Goal: Task Accomplishment & Management: Manage account settings

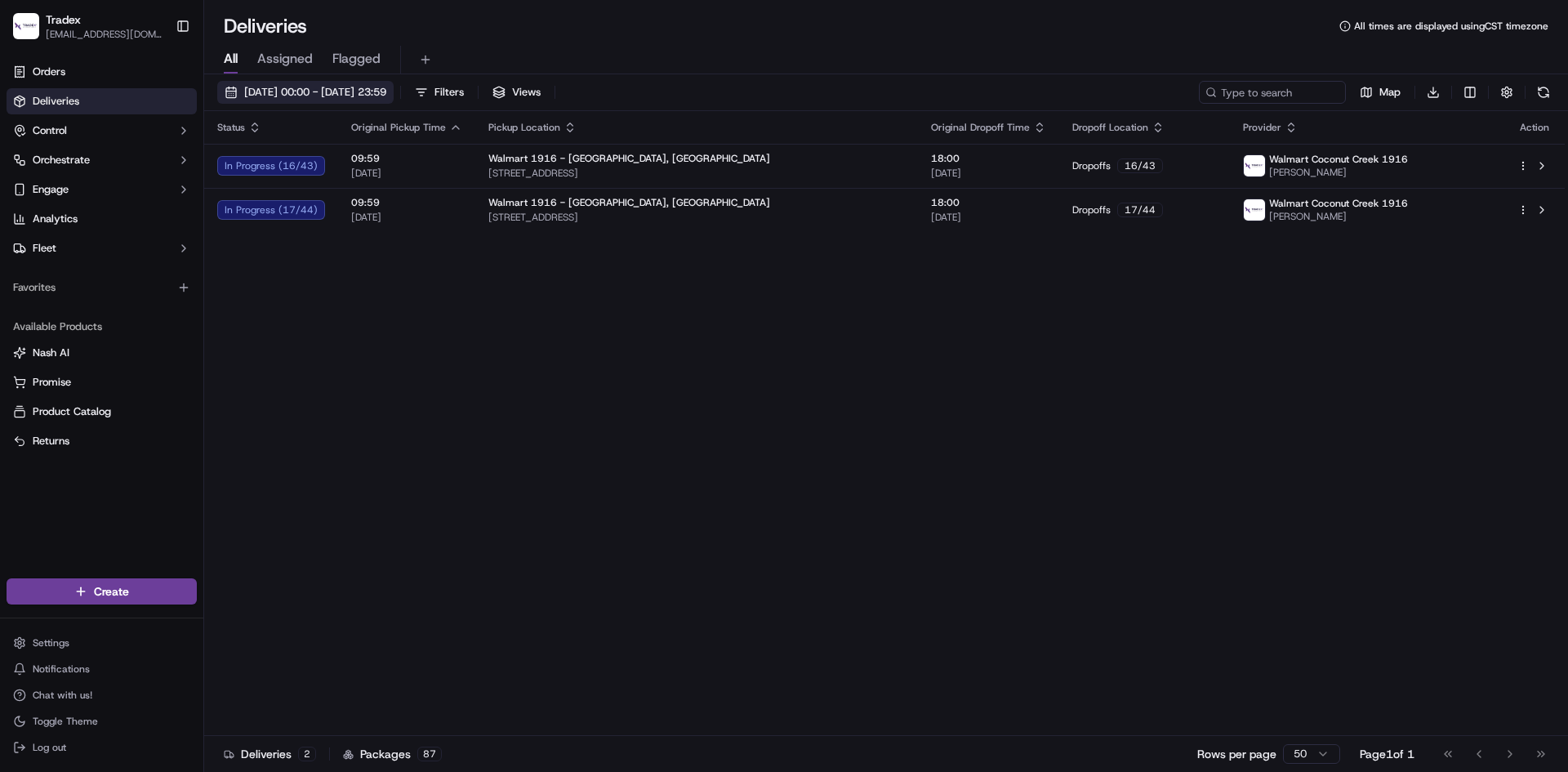
click at [311, 89] on span "[DATE] 00:00 - [DATE] 23:59" at bounding box center [315, 92] width 142 height 14
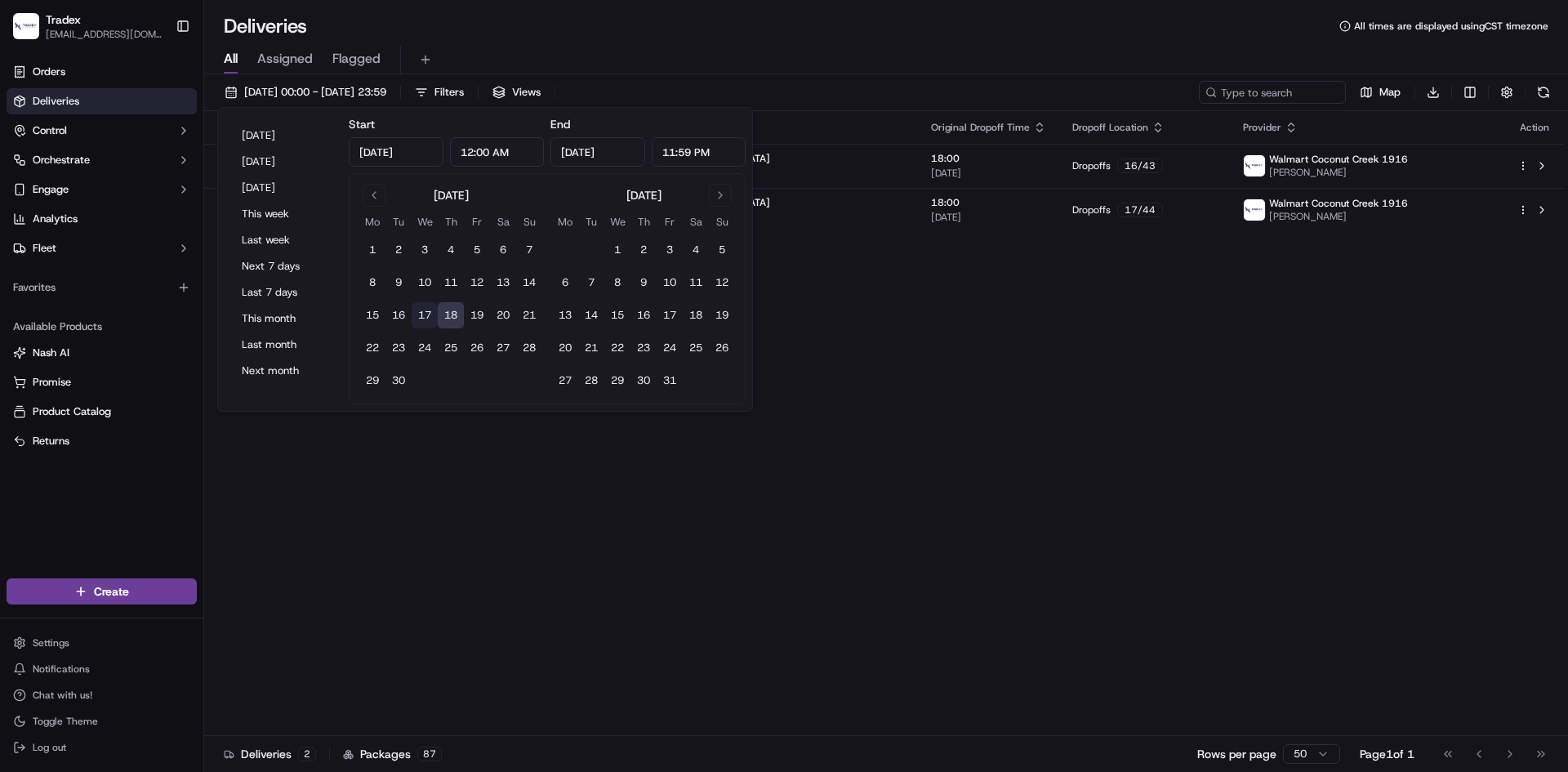
click at [424, 319] on button "17" at bounding box center [424, 315] width 26 height 26
type input "[DATE]"
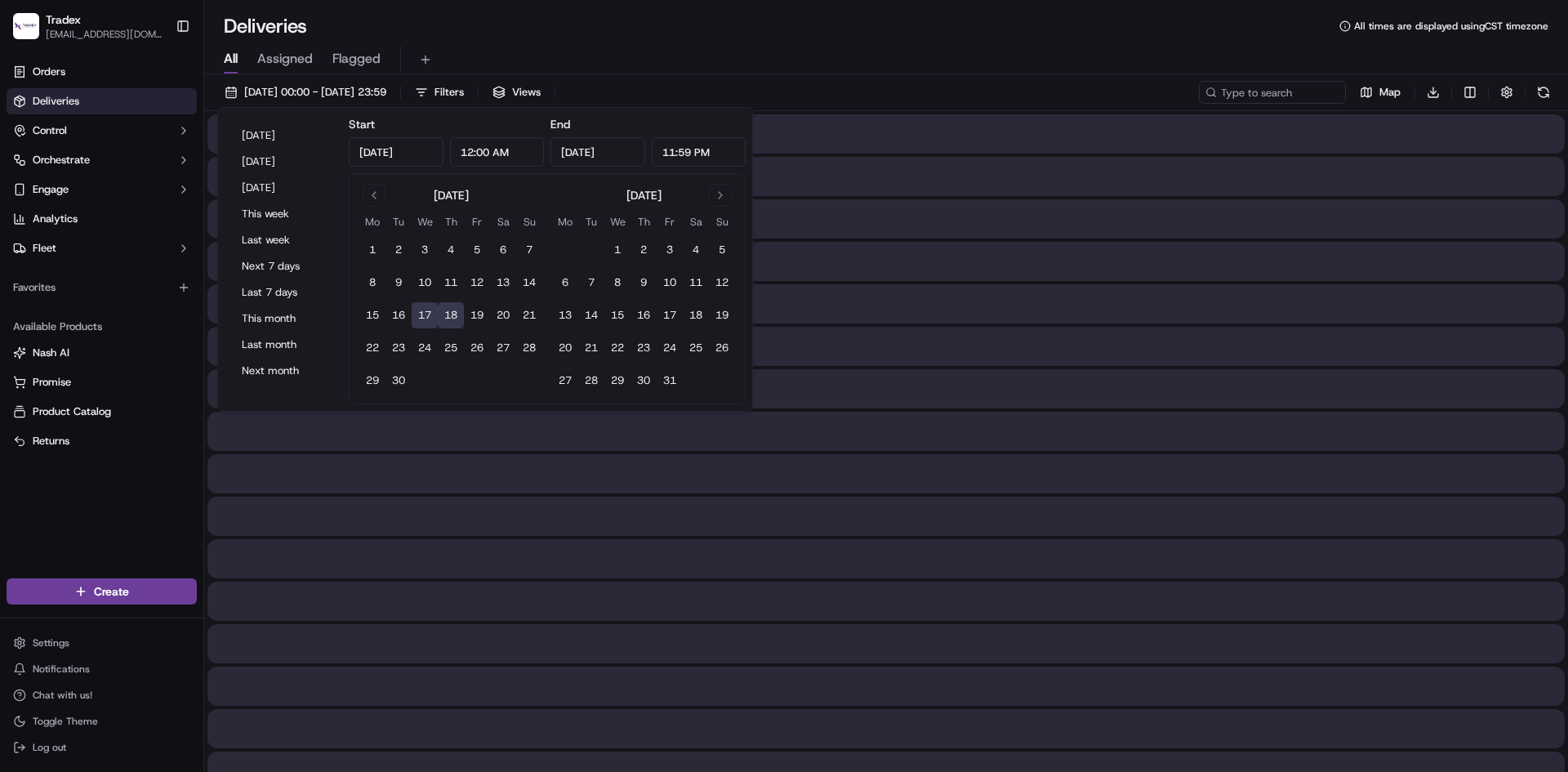
click at [677, 46] on div "All Assigned Flagged" at bounding box center [885, 60] width 1363 height 29
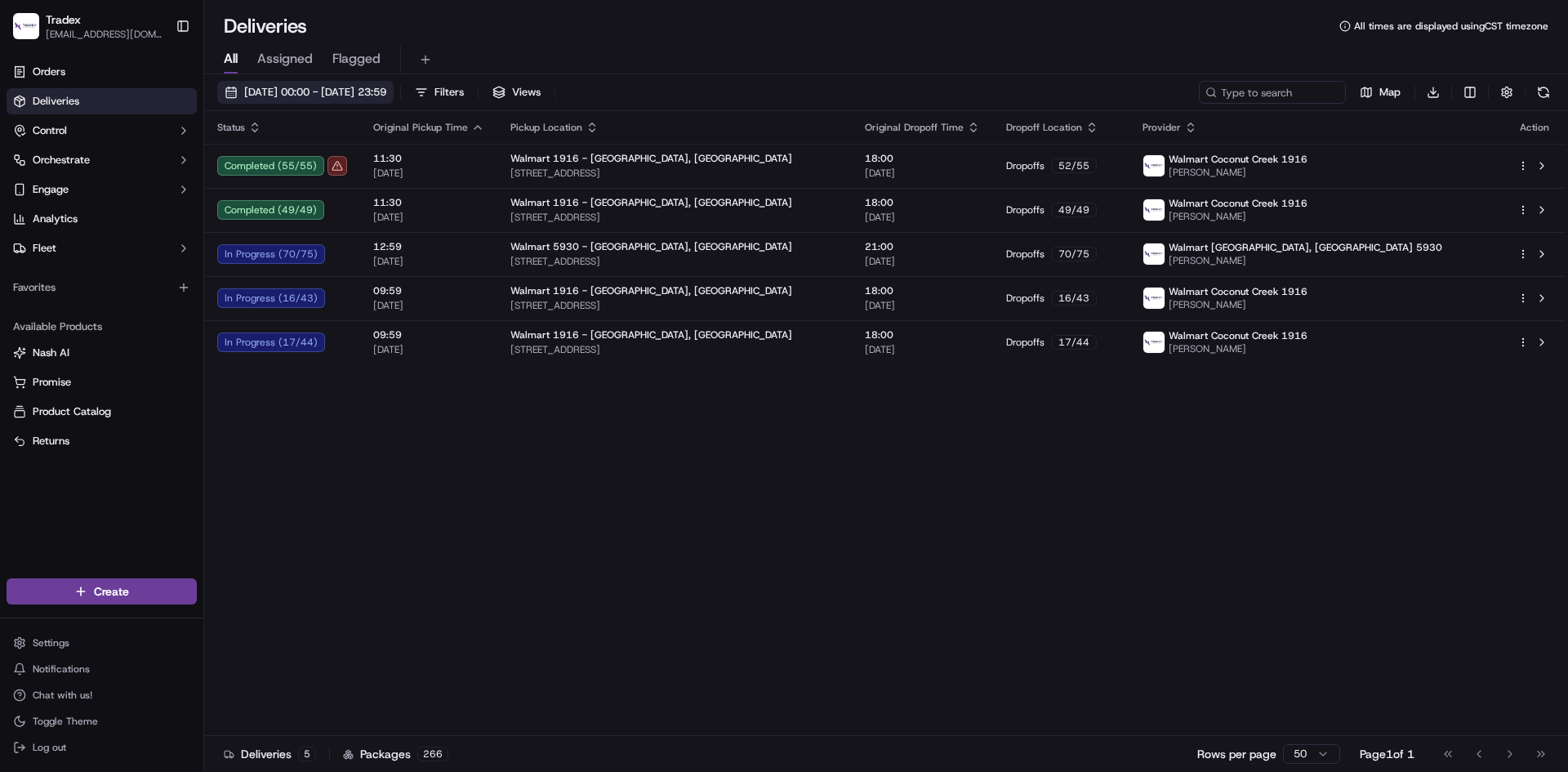
click at [348, 91] on span "[DATE] 00:00 - [DATE] 23:59" at bounding box center [315, 92] width 142 height 14
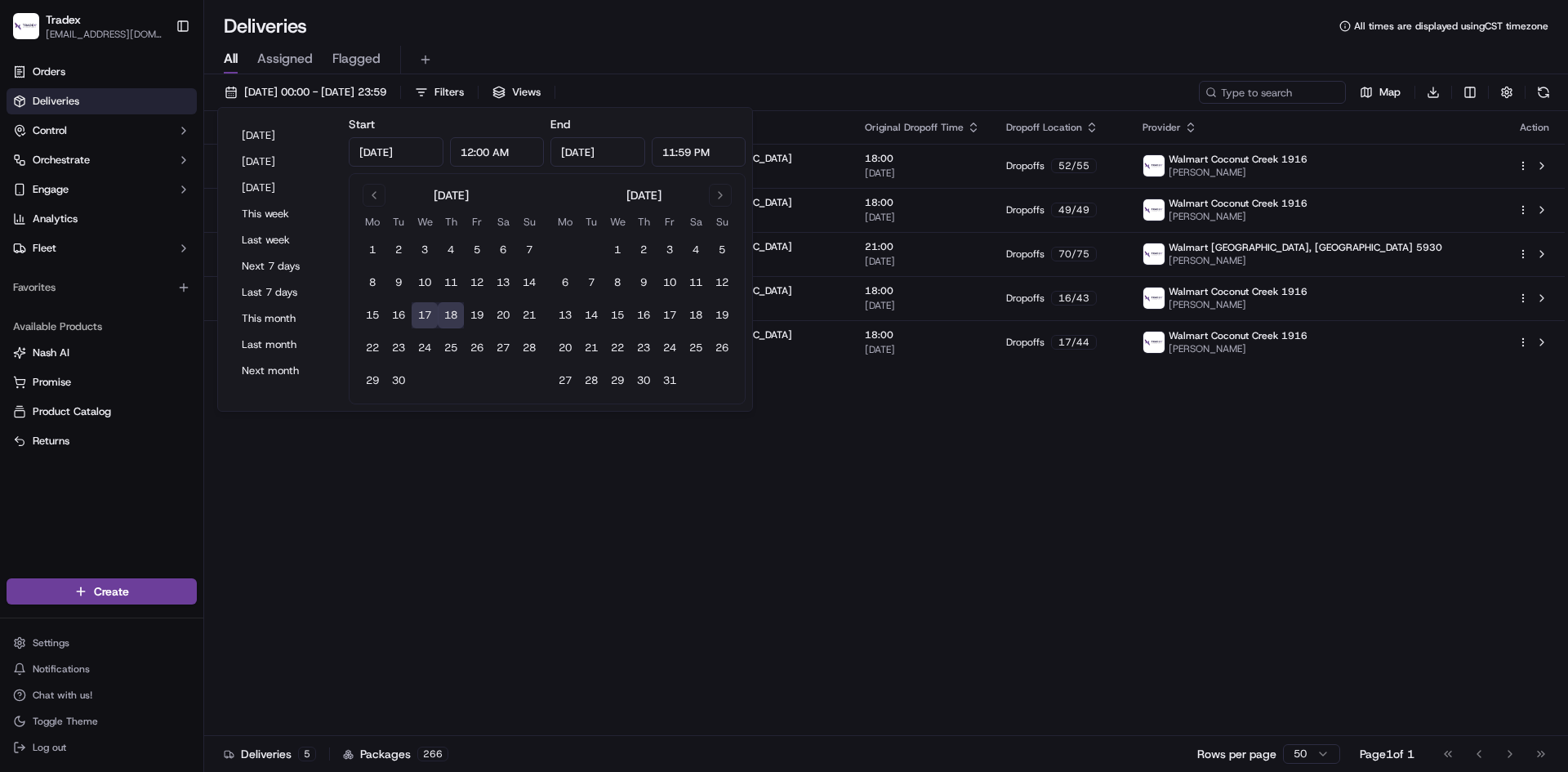
click at [455, 319] on button "18" at bounding box center [450, 315] width 26 height 26
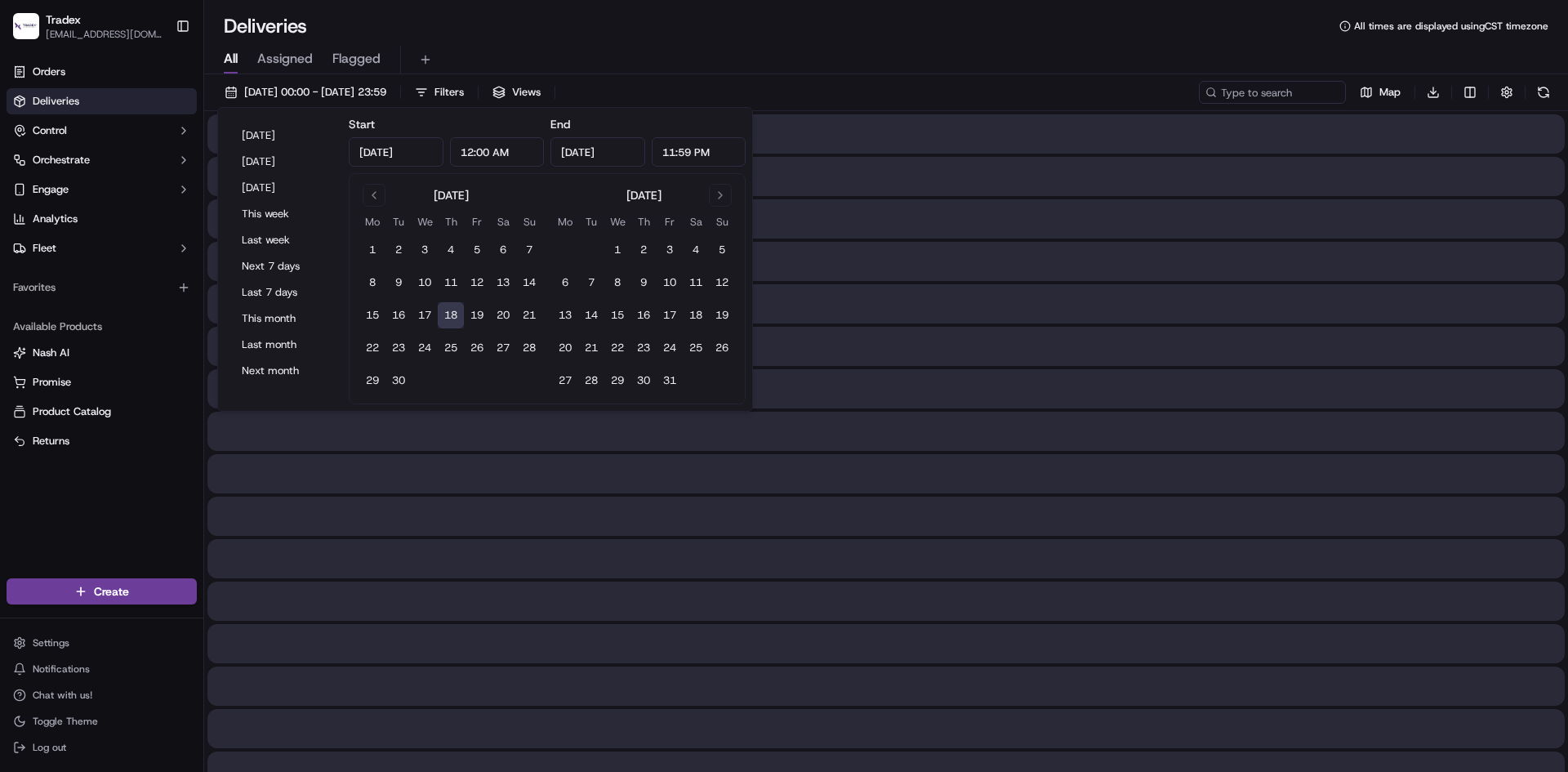
type input "[DATE]"
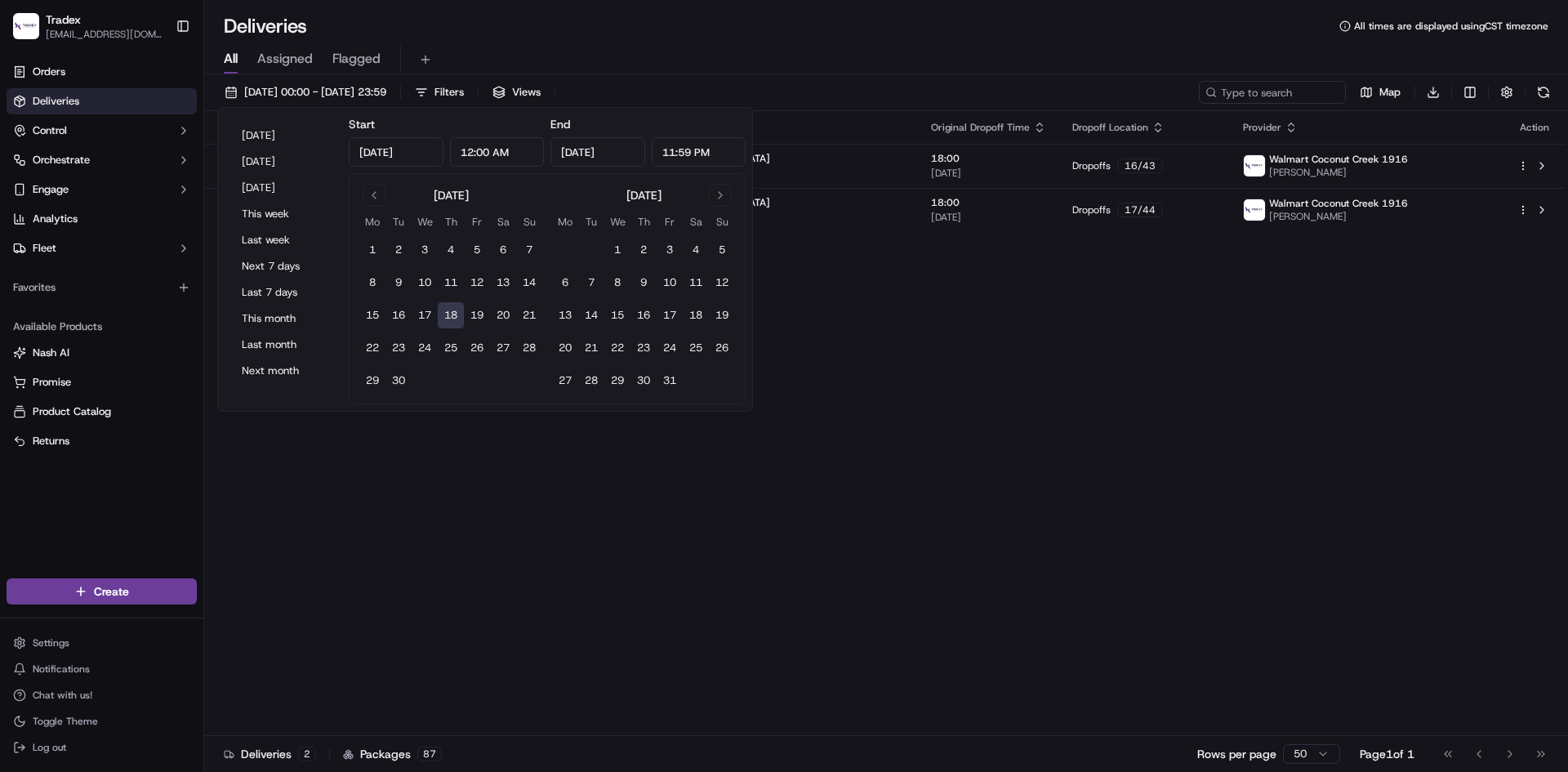
click at [747, 47] on div "All Assigned Flagged" at bounding box center [885, 60] width 1363 height 29
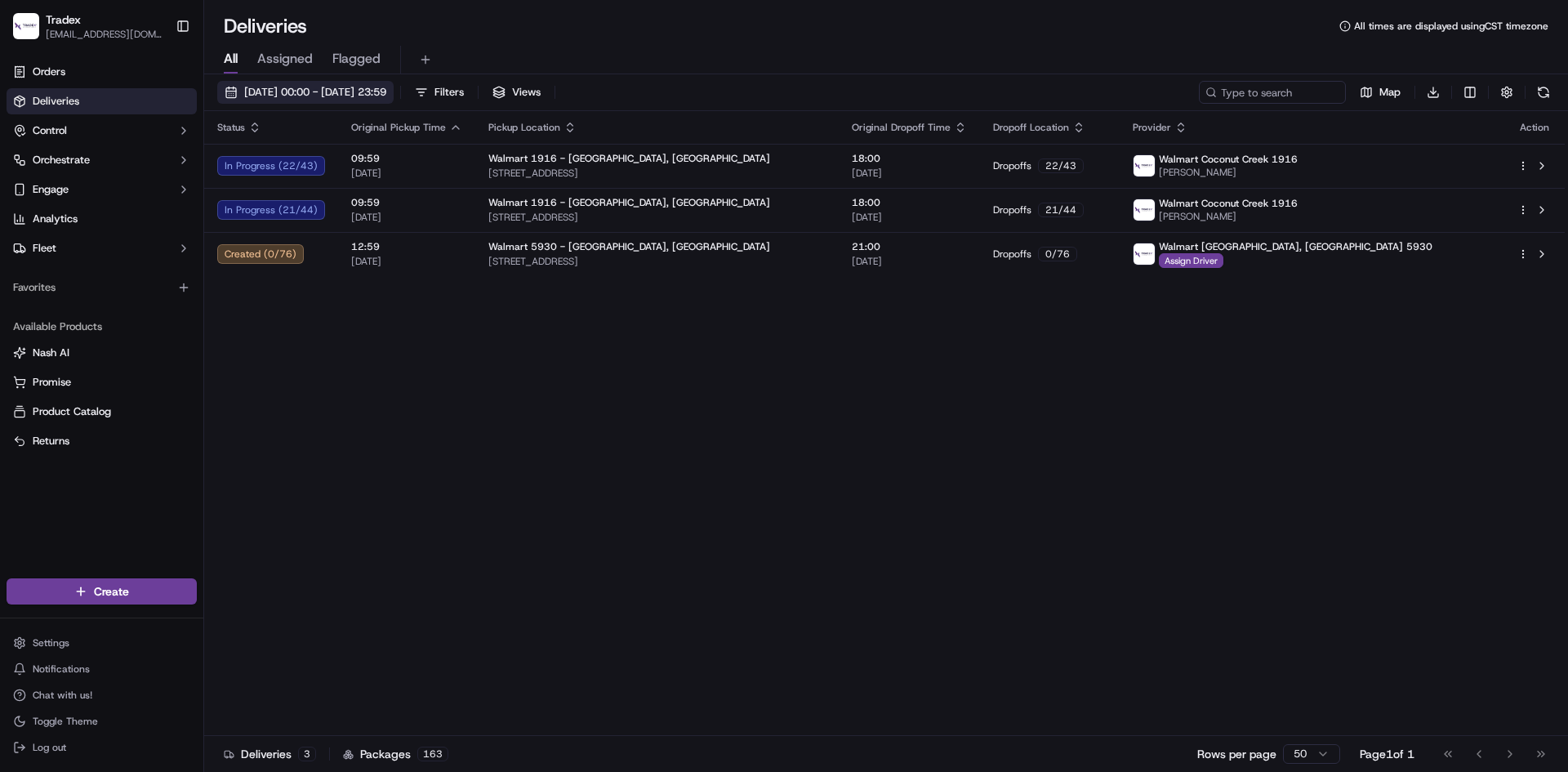
click at [359, 85] on span "[DATE] 00:00 - [DATE] 23:59" at bounding box center [315, 92] width 142 height 14
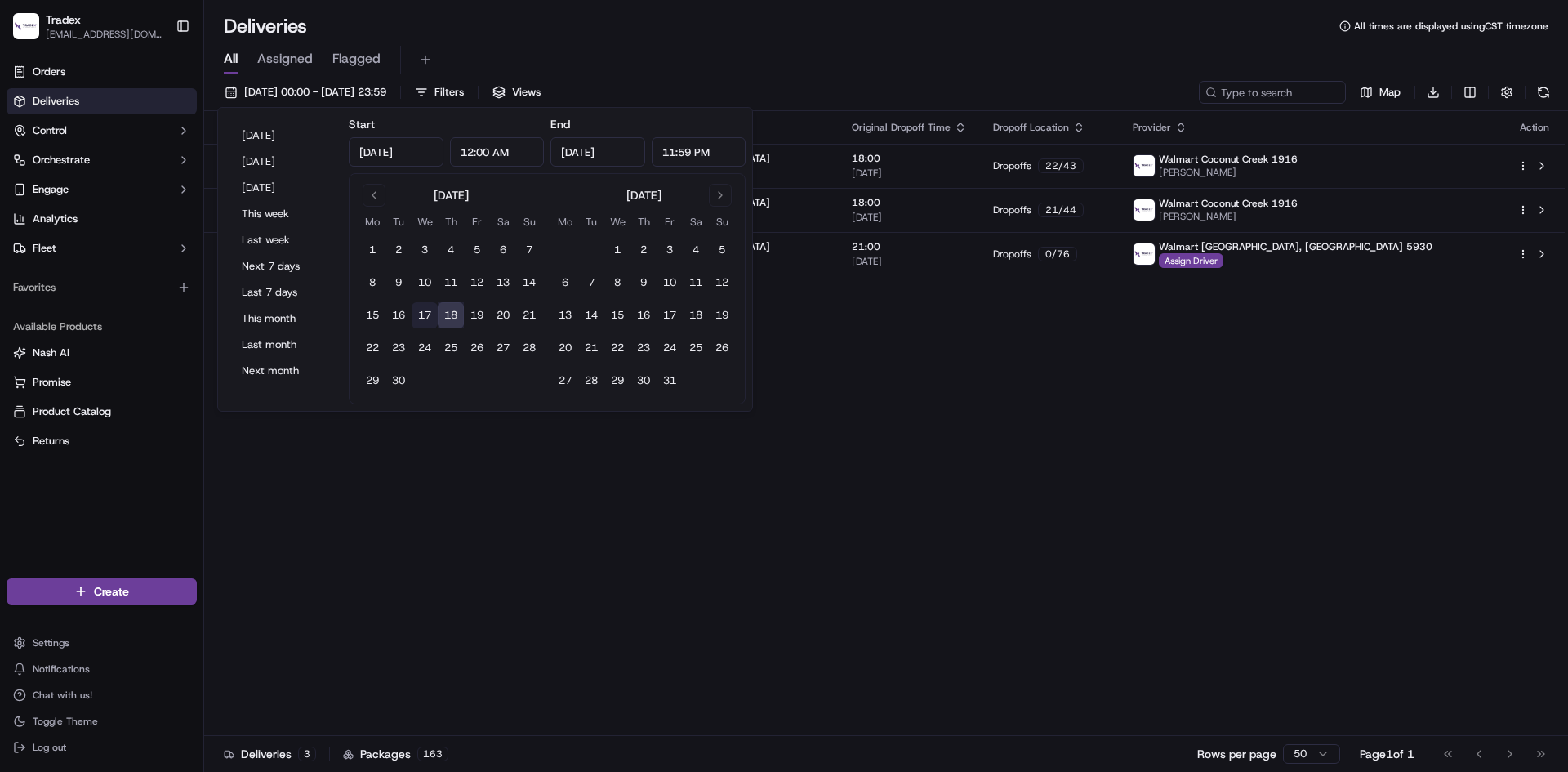
click at [423, 325] on button "17" at bounding box center [424, 315] width 26 height 26
type input "[DATE]"
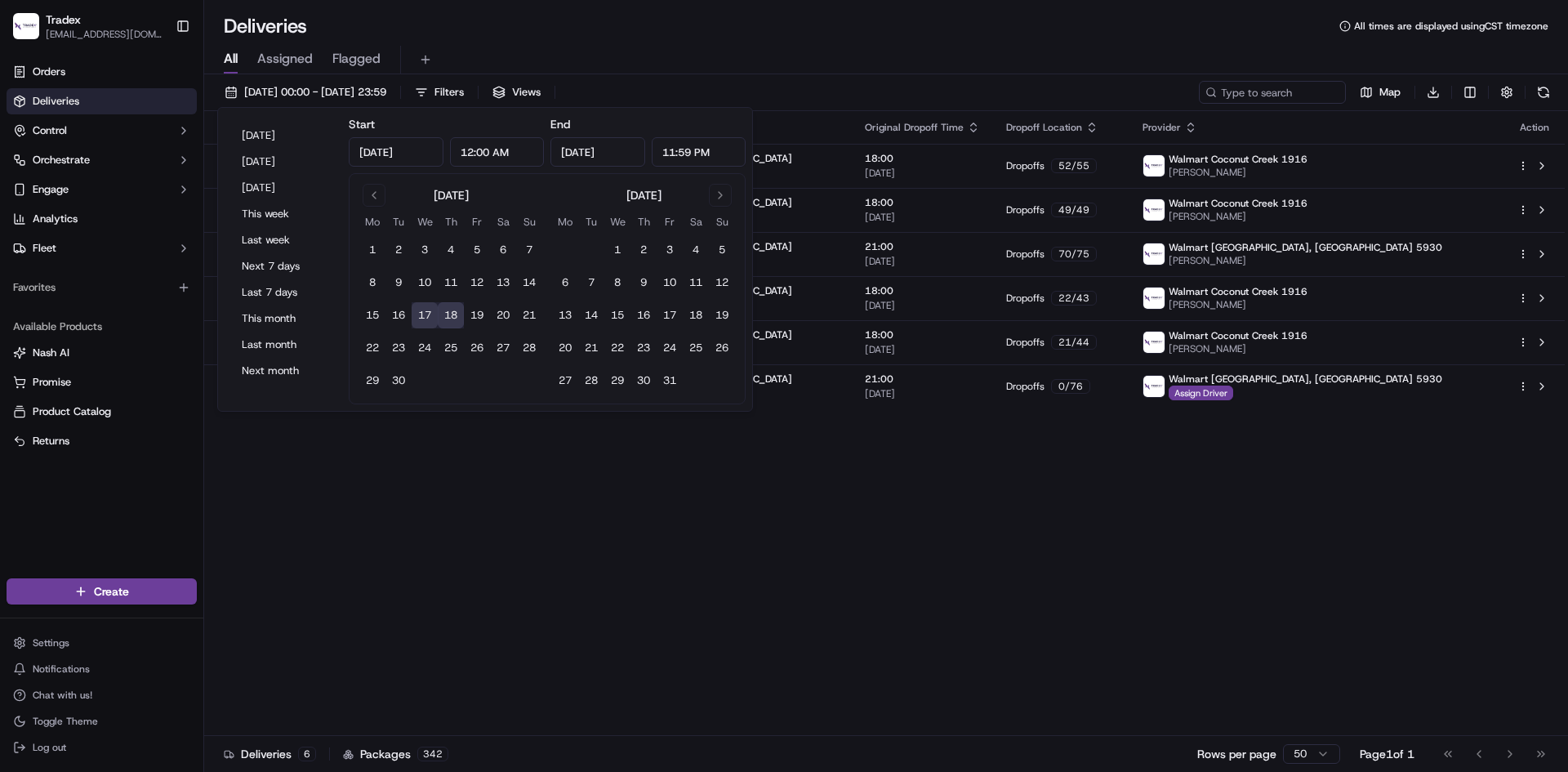
drag, startPoint x: 1069, startPoint y: 661, endPoint x: 1060, endPoint y: 662, distance: 9.1
click at [1059, 662] on div "Status Original Pickup Time Pickup Location Original Dropoff Time Dropoff Locat…" at bounding box center [884, 424] width 1360 height 625
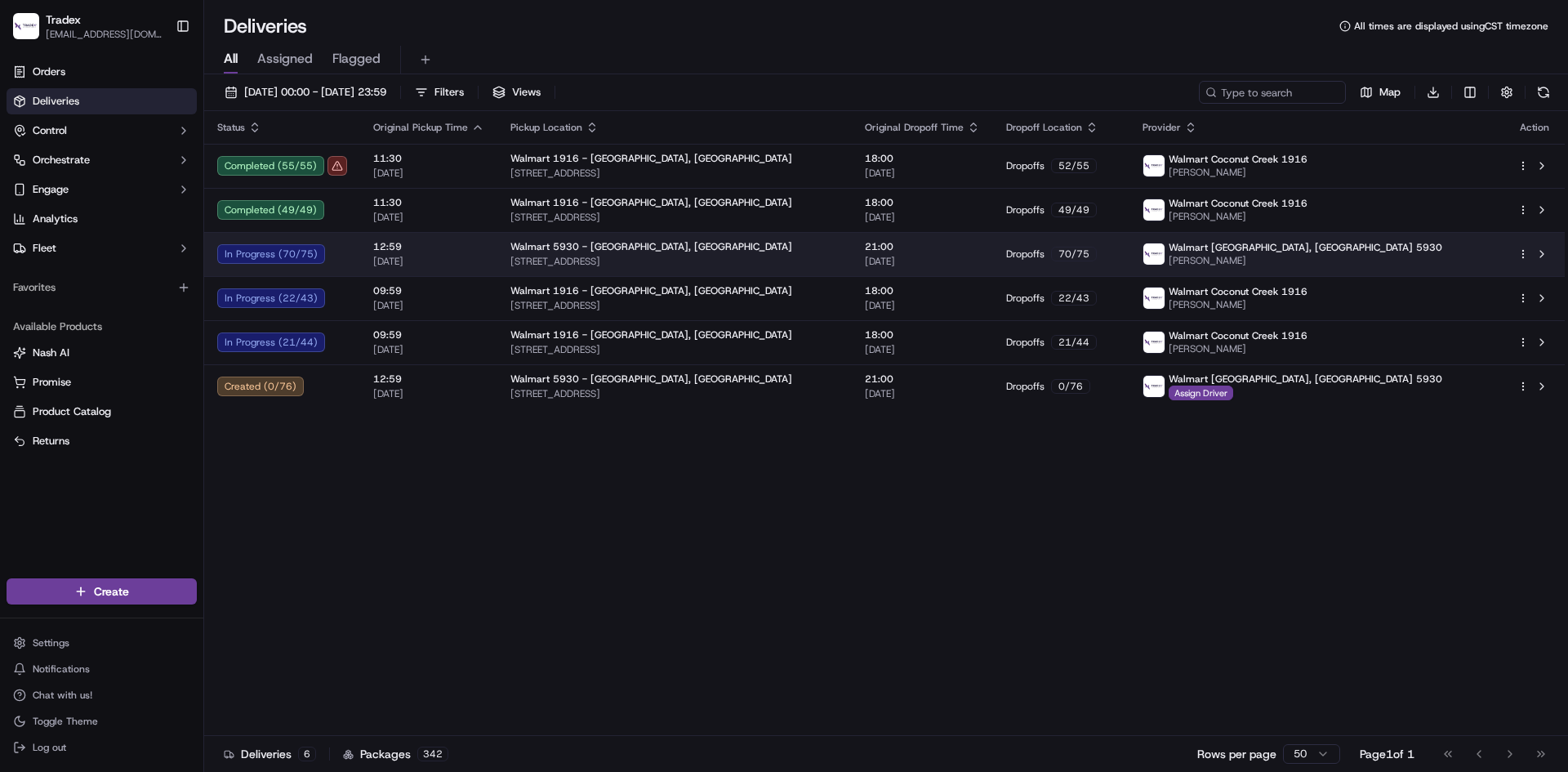
click at [468, 251] on span "12:59" at bounding box center [429, 246] width 111 height 13
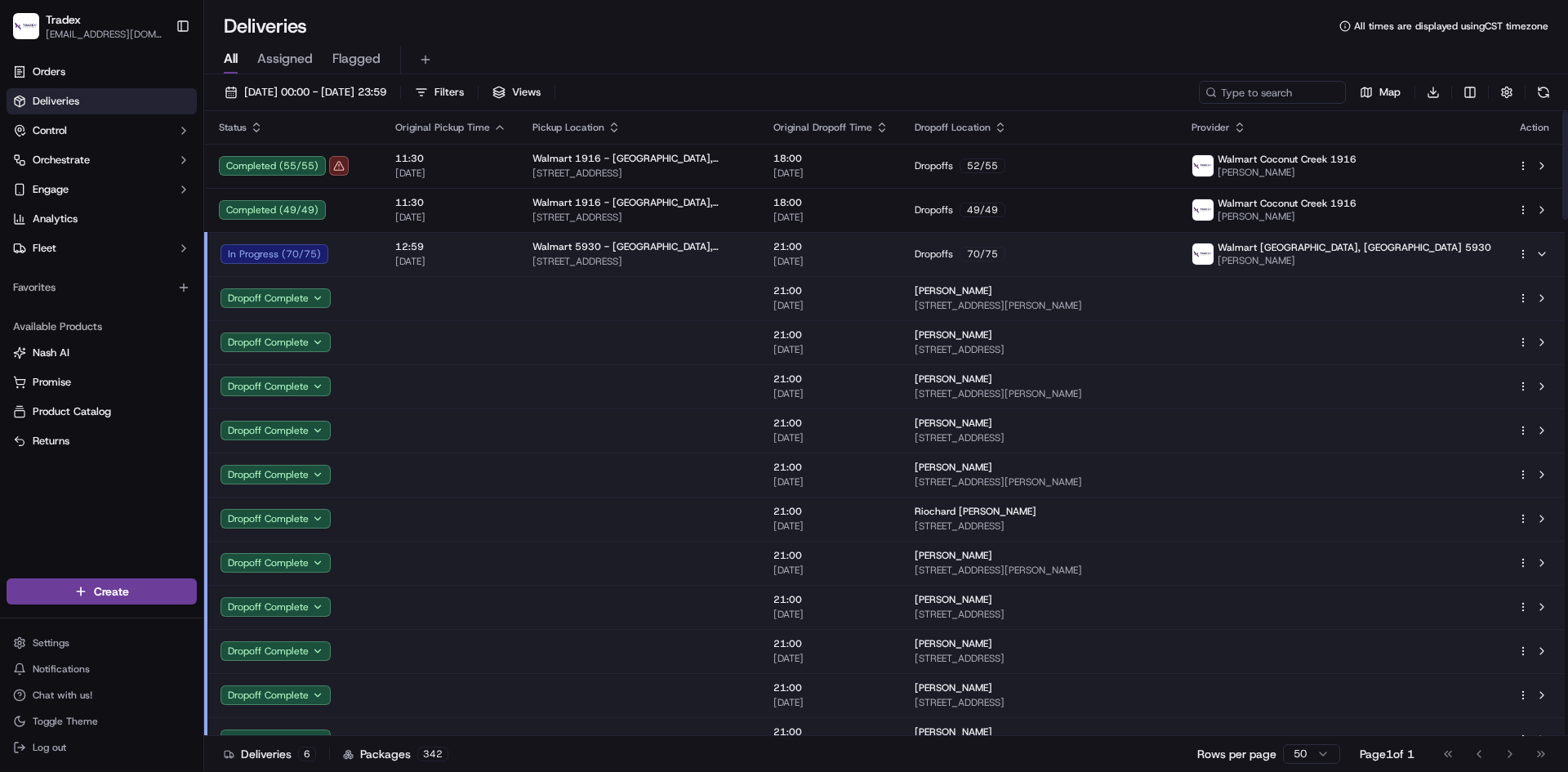
click at [503, 253] on td "12:59 [DATE]" at bounding box center [451, 254] width 138 height 44
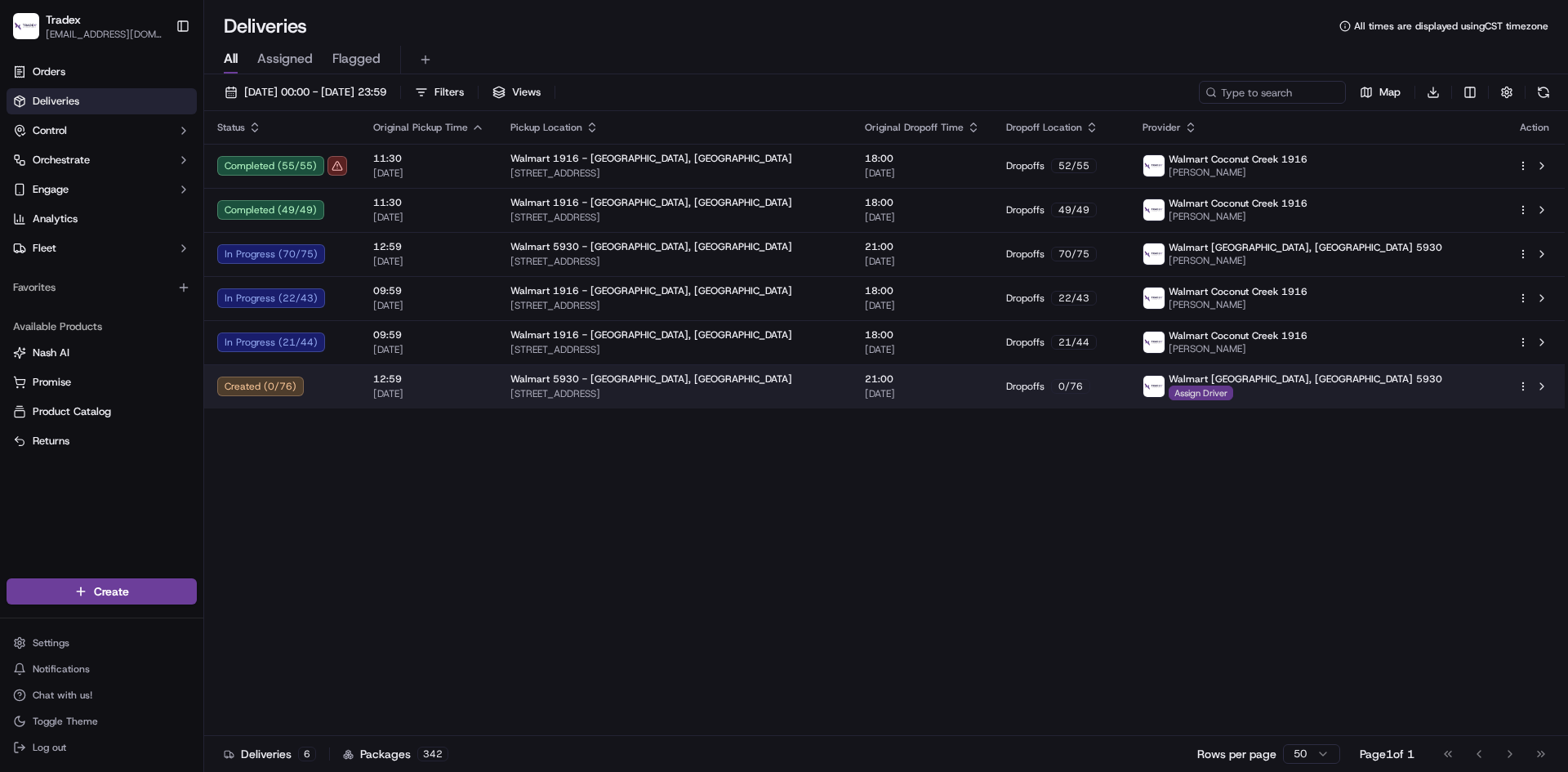
click at [1233, 391] on span "Assign Driver" at bounding box center [1200, 392] width 65 height 14
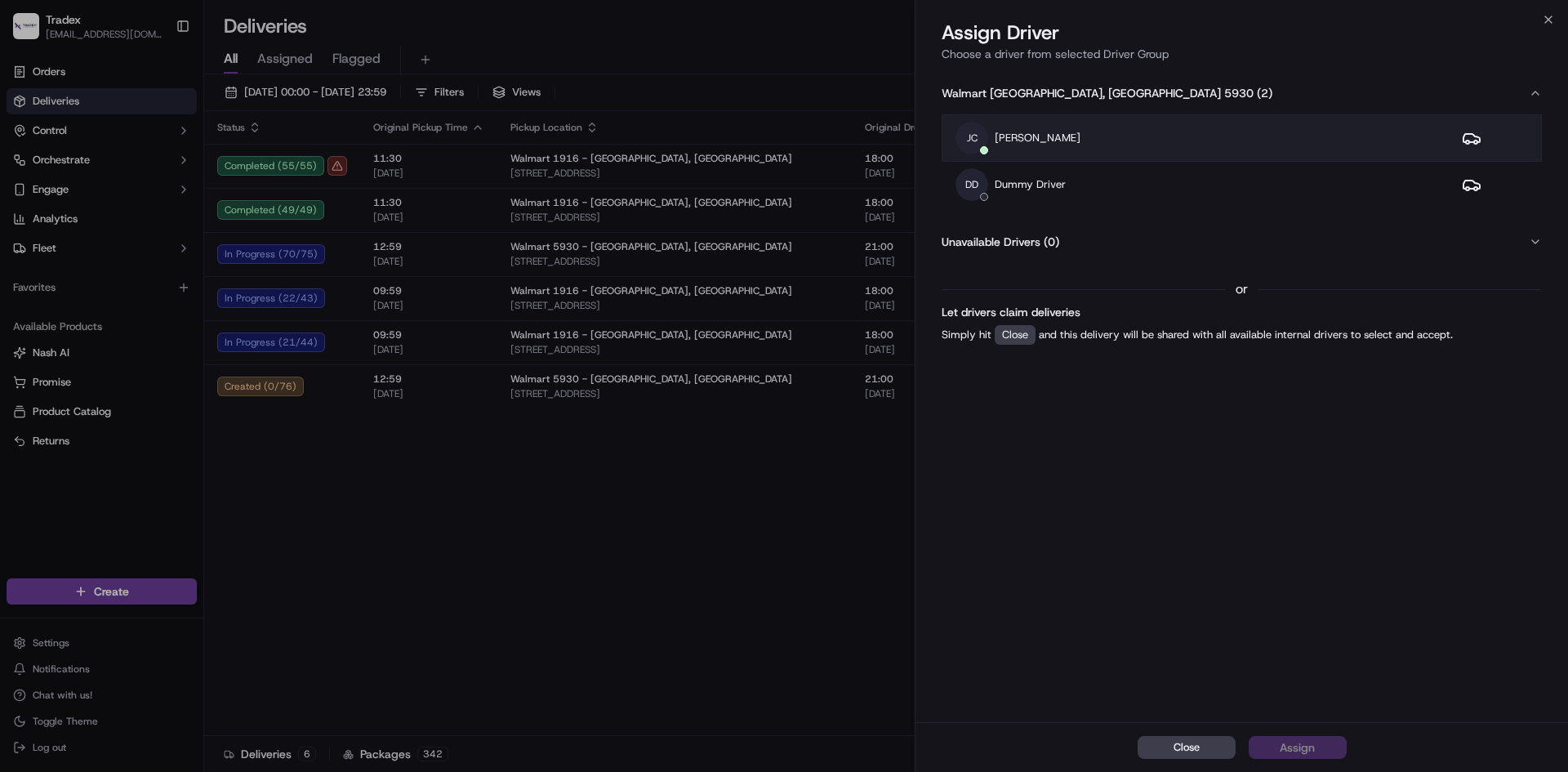
click at [1036, 133] on p "[PERSON_NAME]" at bounding box center [1037, 138] width 86 height 14
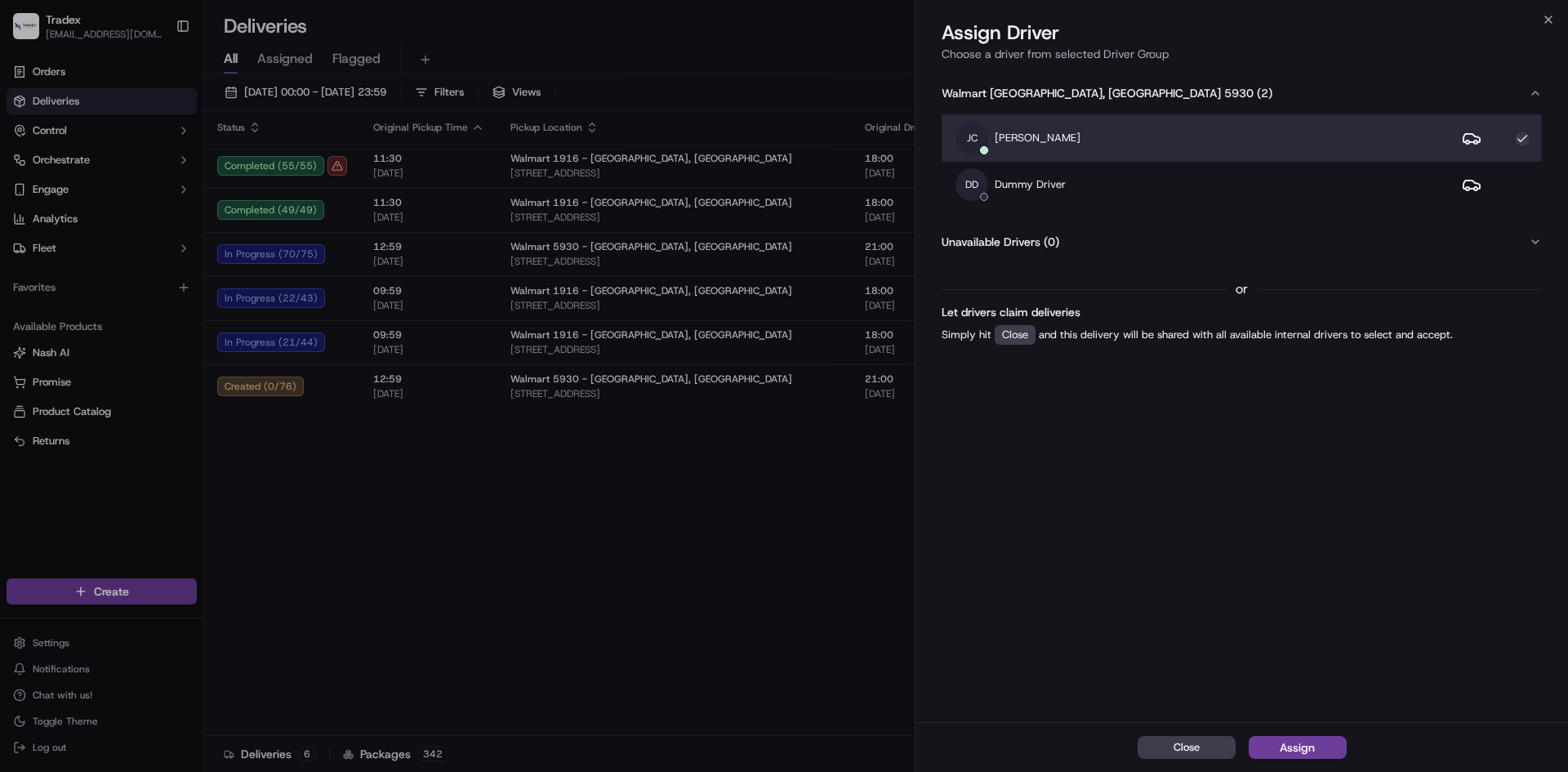
click at [1334, 743] on button "Assign" at bounding box center [1296, 747] width 98 height 23
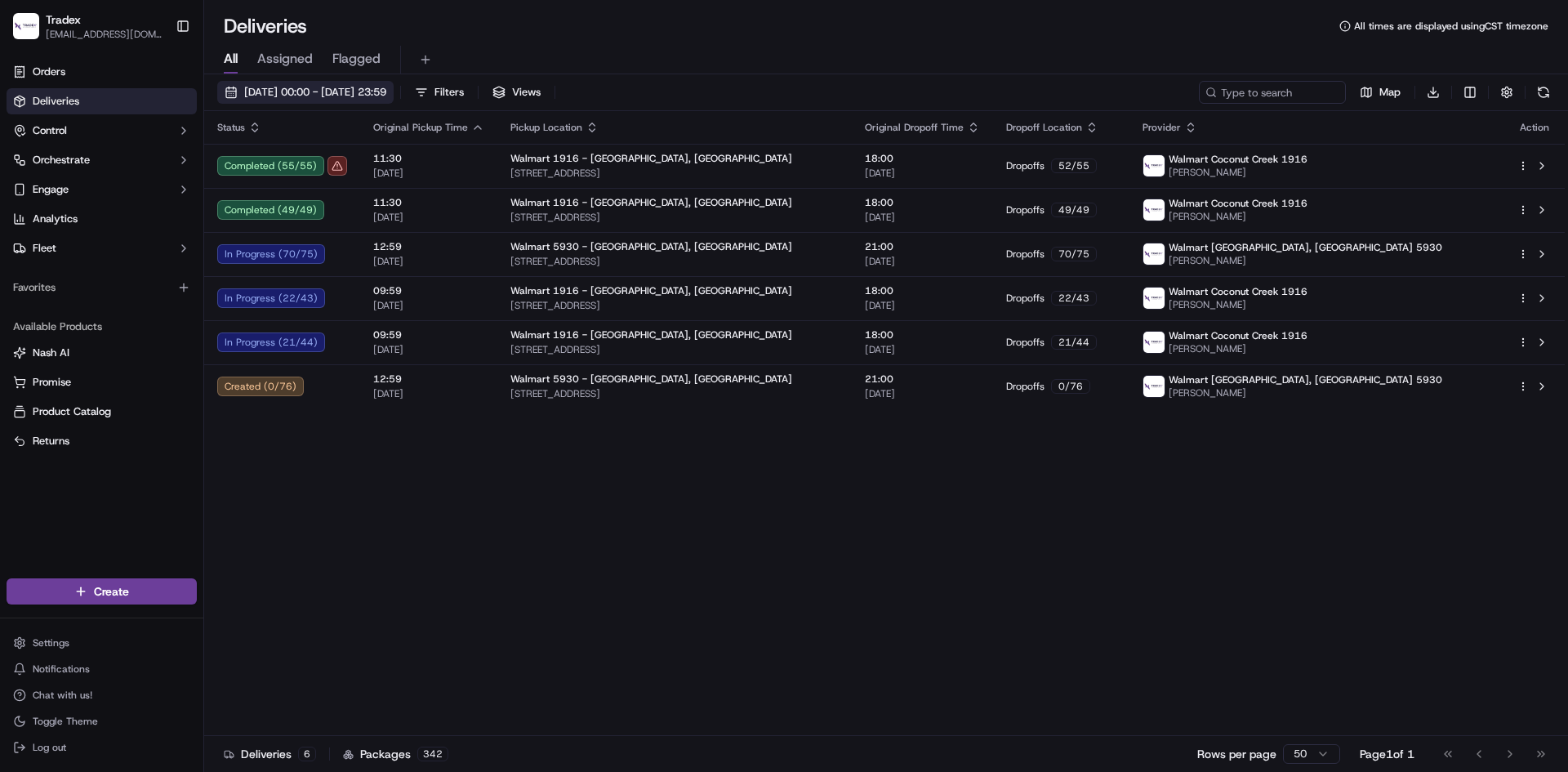
click at [345, 88] on span "[DATE] 00:00 - [DATE] 23:59" at bounding box center [315, 92] width 142 height 14
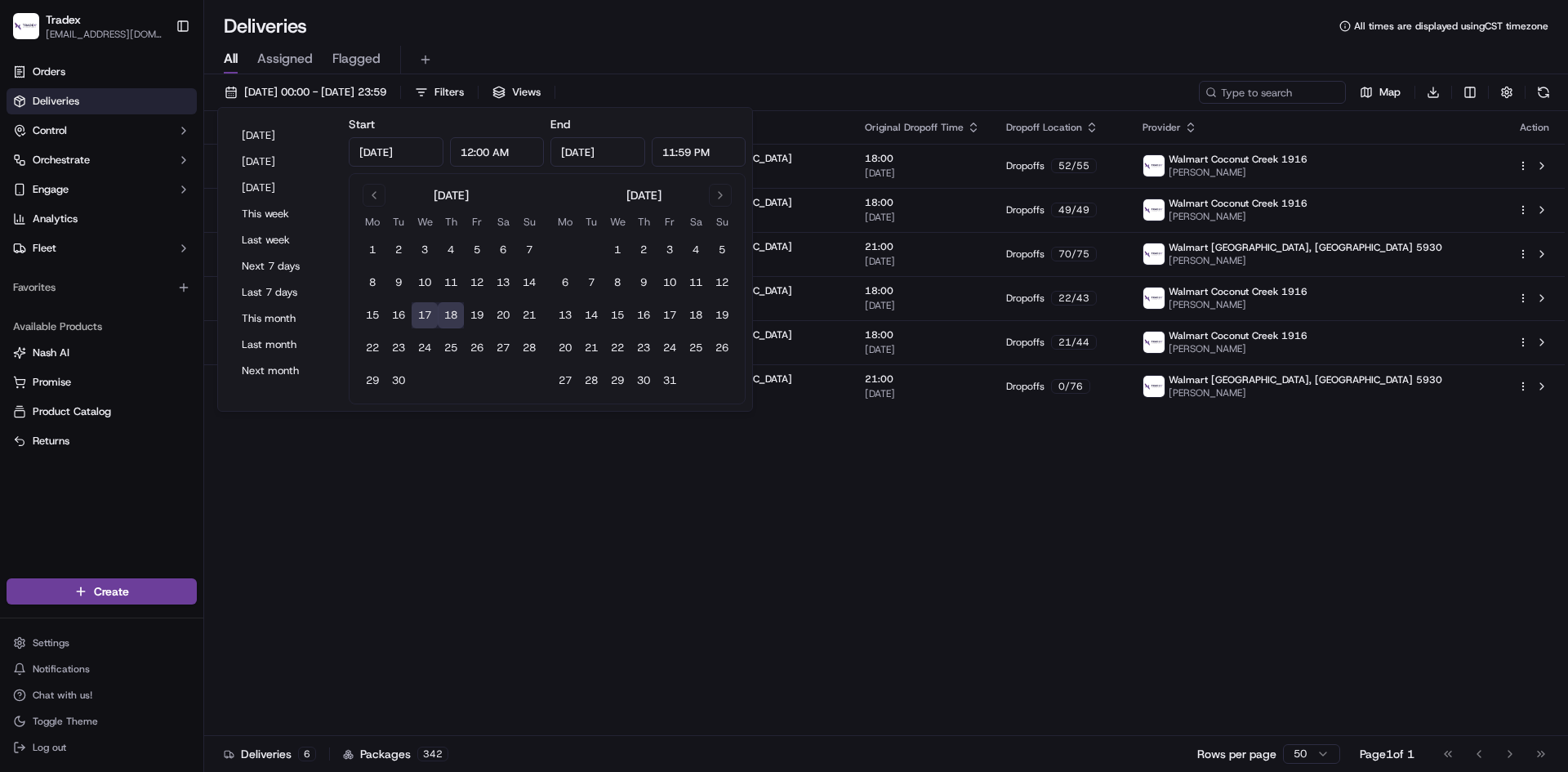
click at [449, 319] on button "18" at bounding box center [450, 315] width 26 height 26
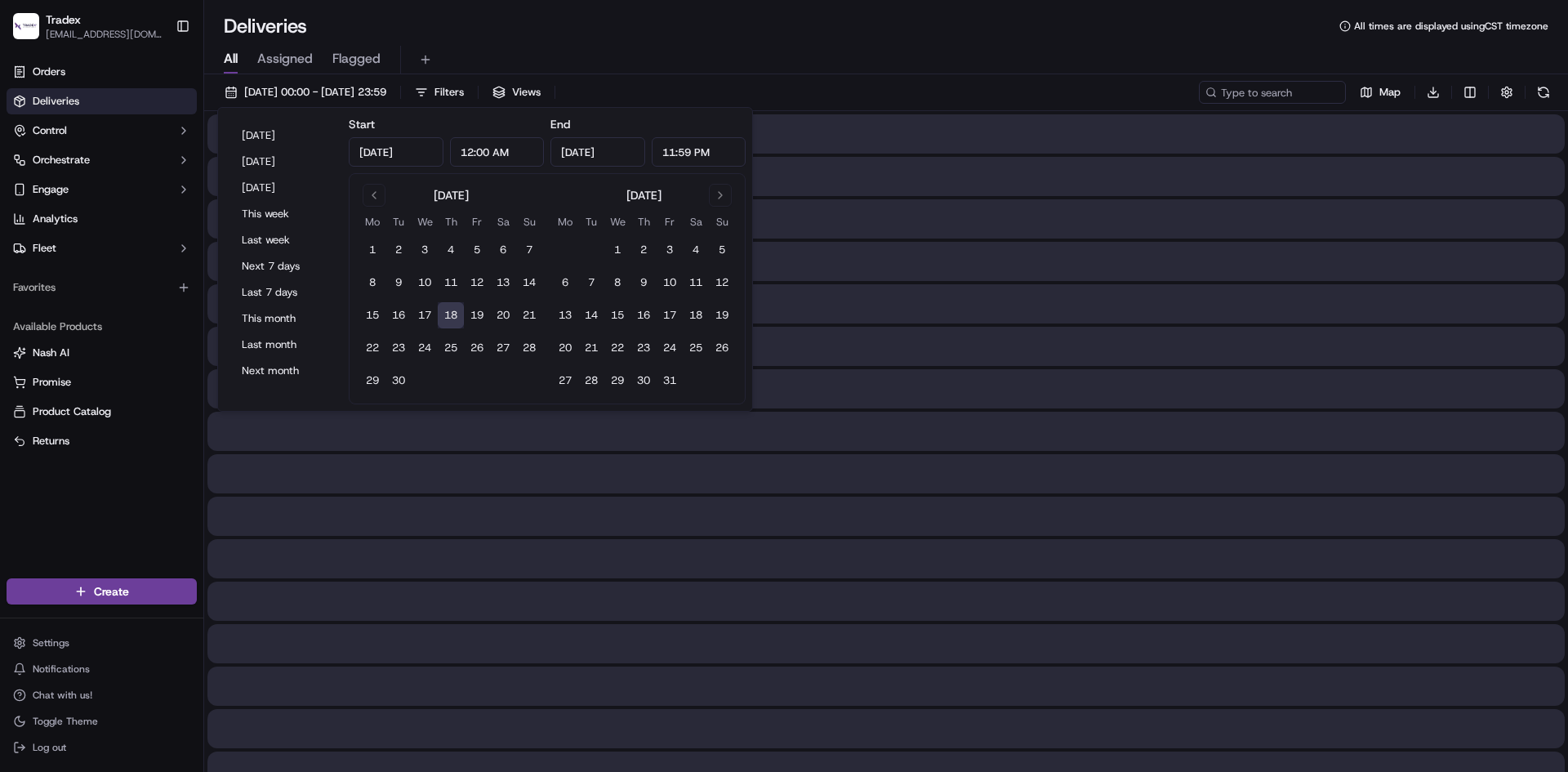
type input "[DATE]"
click at [614, 48] on div "All Assigned Flagged" at bounding box center [885, 60] width 1363 height 29
